Goal: Understand process/instructions: Learn how to perform a task or action

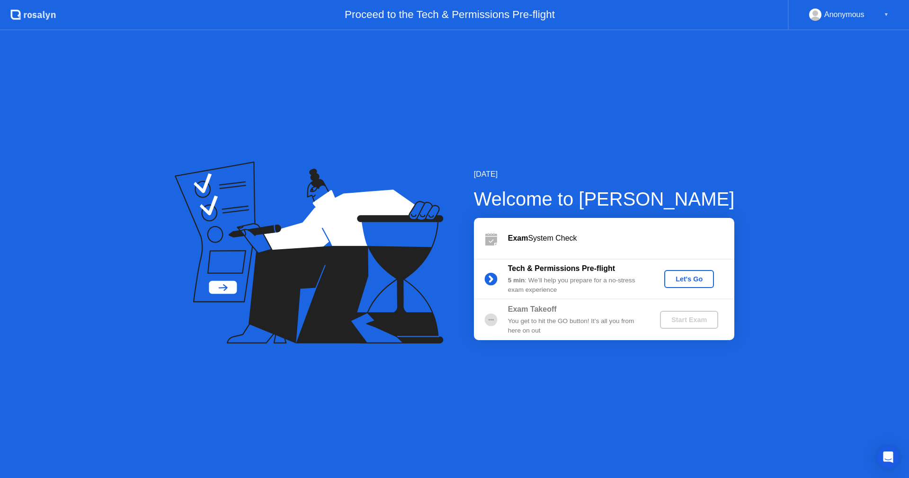
click at [691, 279] on div "Let's Go" at bounding box center [689, 279] width 42 height 8
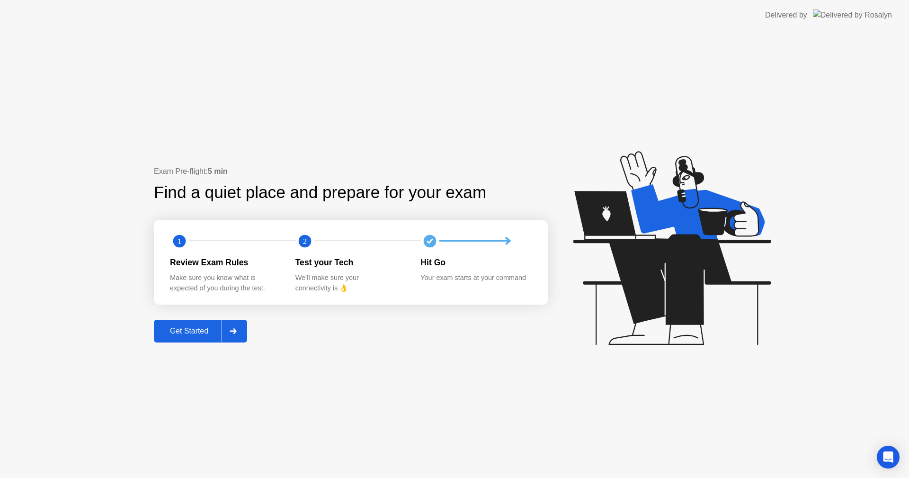
click at [176, 327] on div "Get Started" at bounding box center [189, 331] width 65 height 9
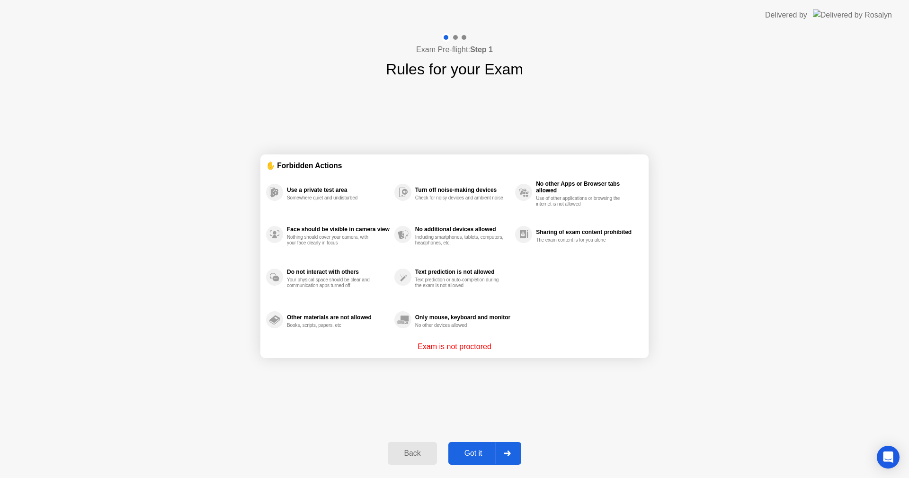
click at [471, 451] on div "Got it" at bounding box center [473, 453] width 45 height 9
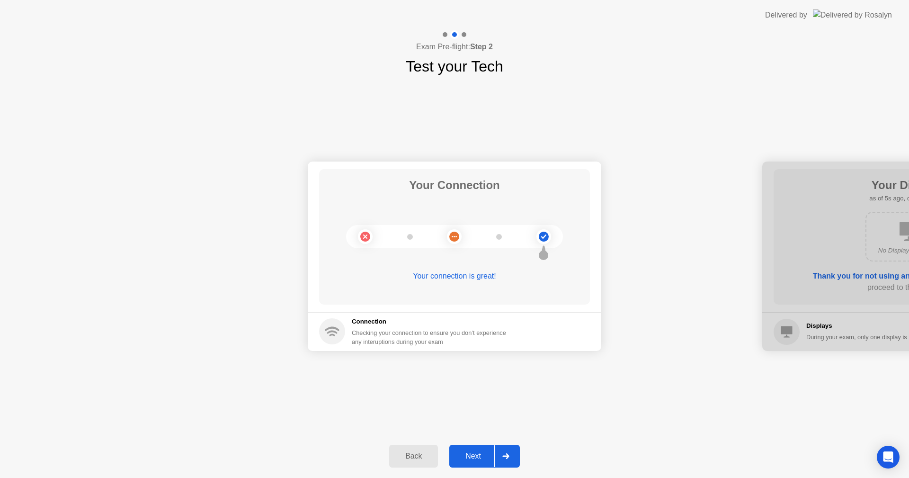
click at [464, 453] on div "Next" at bounding box center [473, 456] width 42 height 9
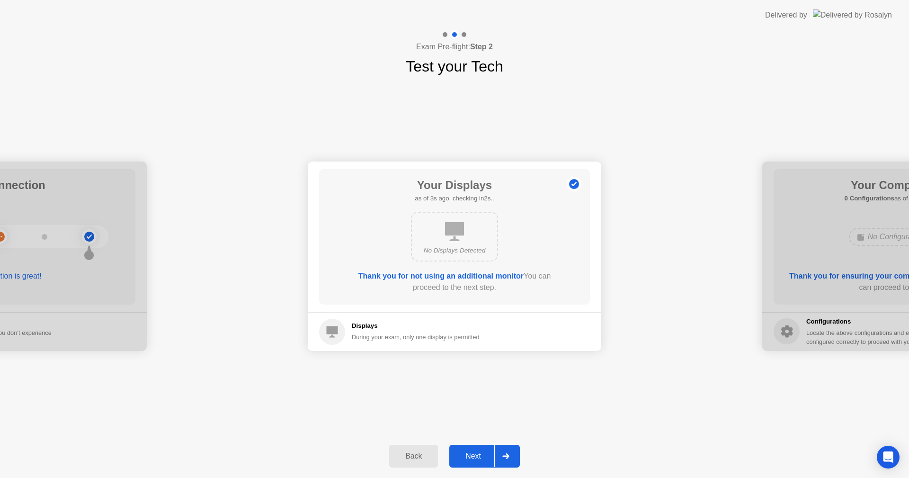
click at [466, 453] on div "Next" at bounding box center [473, 456] width 42 height 9
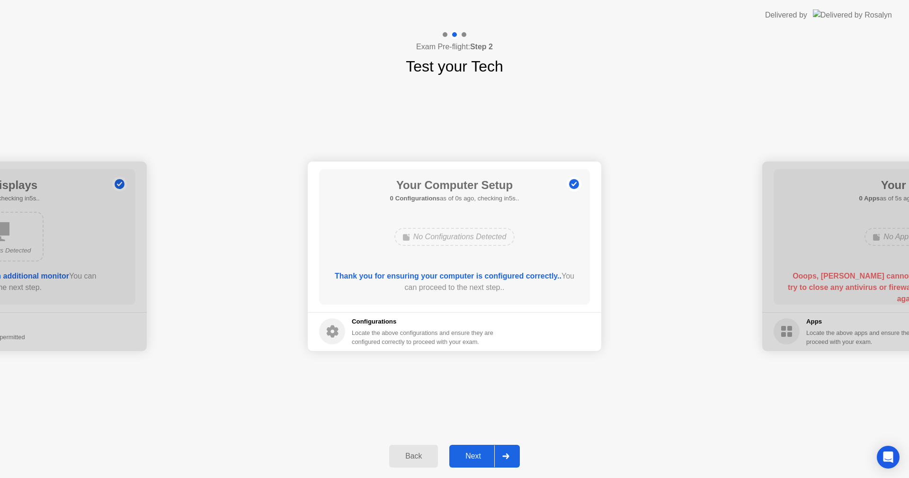
click at [466, 453] on div "Next" at bounding box center [473, 456] width 42 height 9
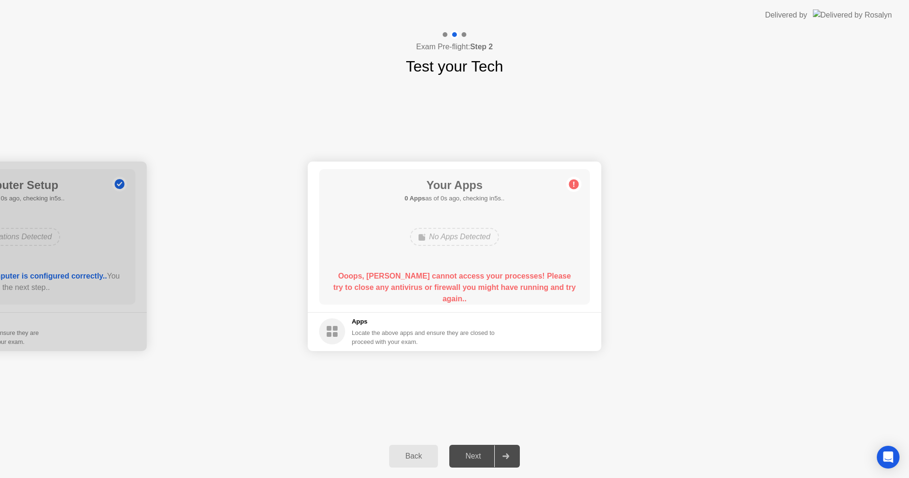
click at [363, 320] on h5 "Apps" at bounding box center [423, 321] width 143 height 9
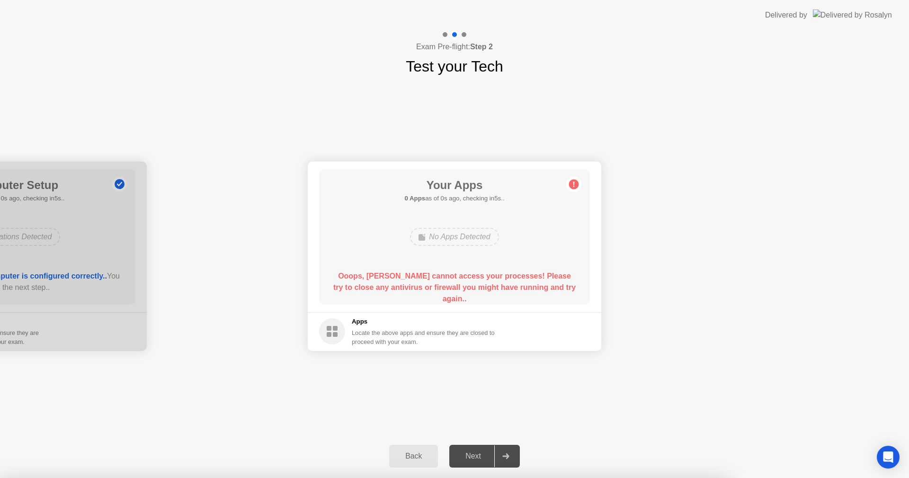
click at [673, 477] on div at bounding box center [454, 478] width 909 height 0
